Goal: Find specific page/section: Find specific page/section

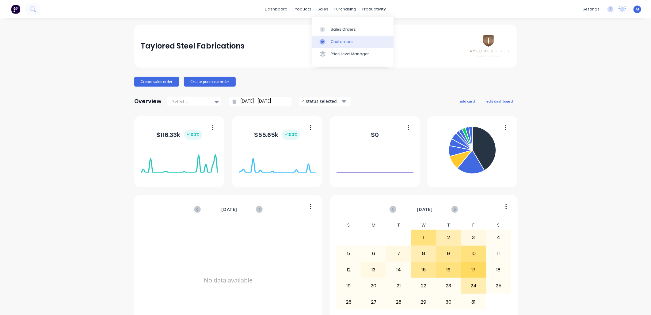
click at [330, 38] on link "Customers" at bounding box center [353, 42] width 81 height 12
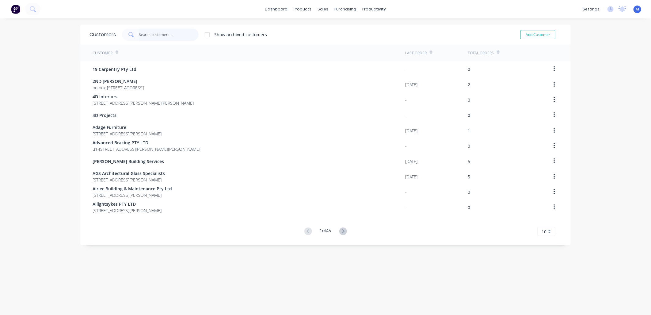
click at [166, 37] on input "text" at bounding box center [169, 35] width 60 height 12
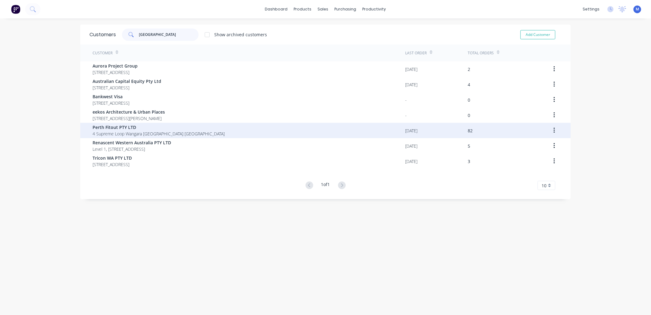
type input "[GEOGRAPHIC_DATA]"
click at [113, 127] on span "Perth Fitout PTY LTD" at bounding box center [159, 127] width 132 height 6
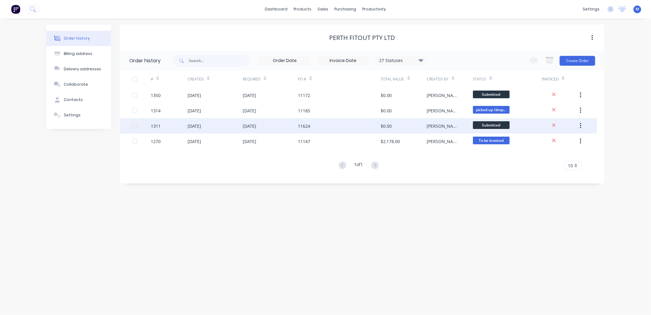
click at [156, 123] on div "1311" at bounding box center [156, 126] width 10 height 6
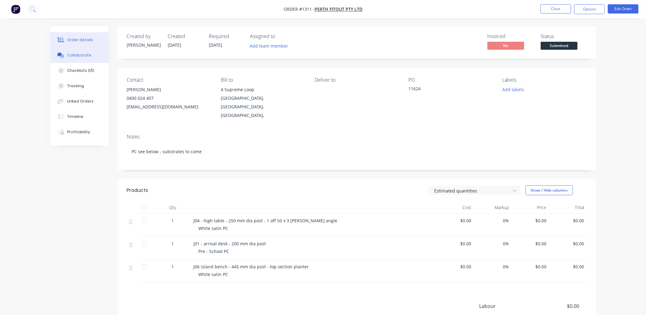
click at [79, 50] on button "Collaborate" at bounding box center [79, 55] width 58 height 15
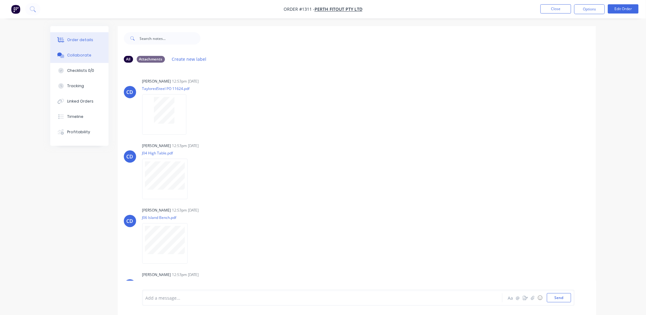
click at [82, 39] on div "Order details" at bounding box center [80, 40] width 26 height 6
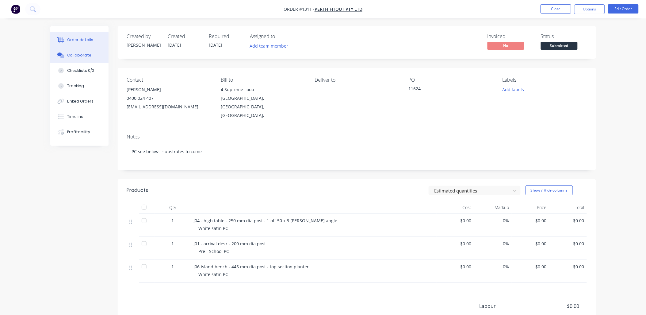
click at [88, 55] on div "Collaborate" at bounding box center [79, 55] width 24 height 6
